Goal: Information Seeking & Learning: Learn about a topic

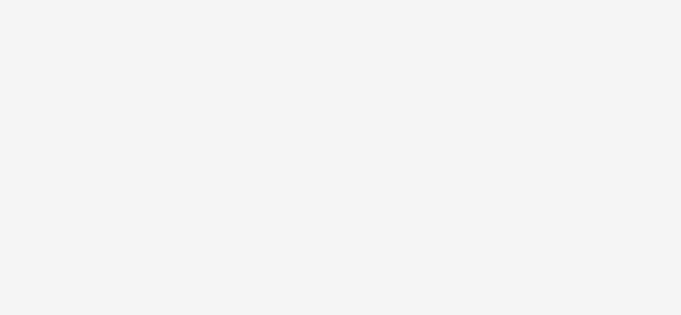
scroll to position [1715, 0]
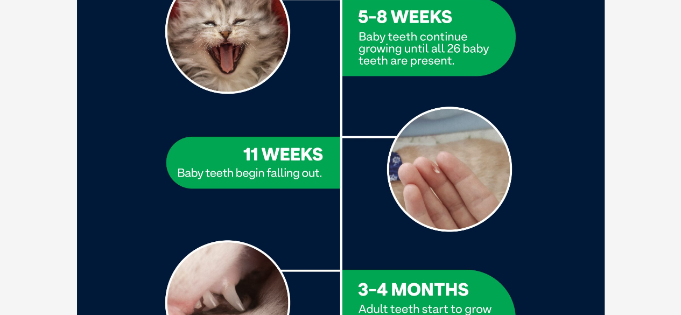
click at [329, 96] on img at bounding box center [340, 202] width 527 height 1218
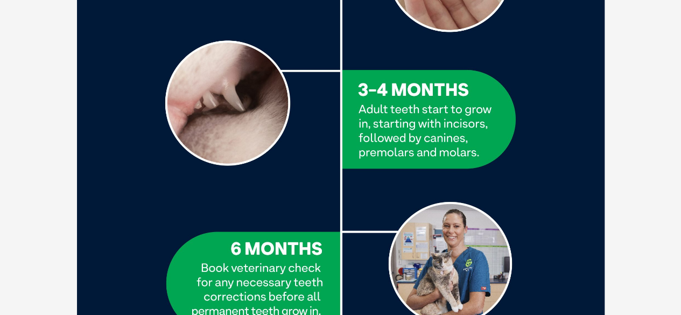
scroll to position [1979, 0]
